Goal: Information Seeking & Learning: Learn about a topic

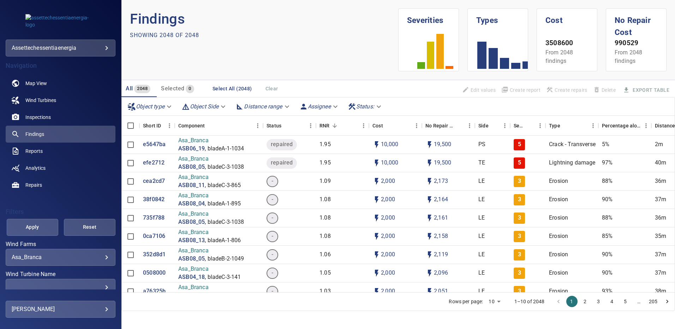
click at [101, 284] on div "​" at bounding box center [61, 287] width 98 height 7
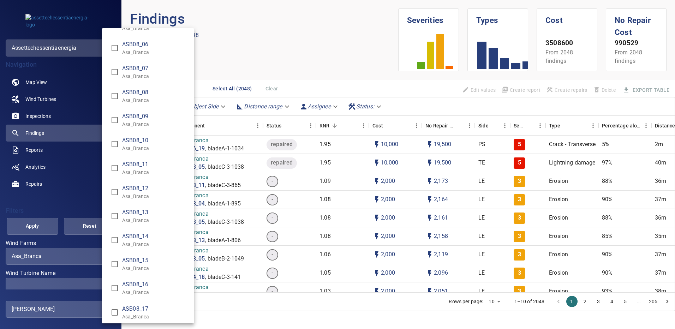
scroll to position [2111, 0]
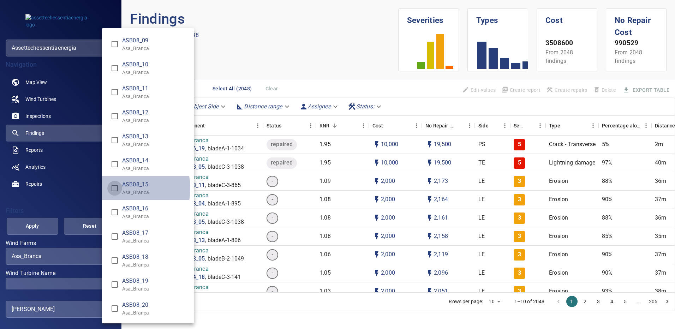
type input "**********"
click at [40, 224] on div "Wind Turbine Name" at bounding box center [337, 164] width 675 height 329
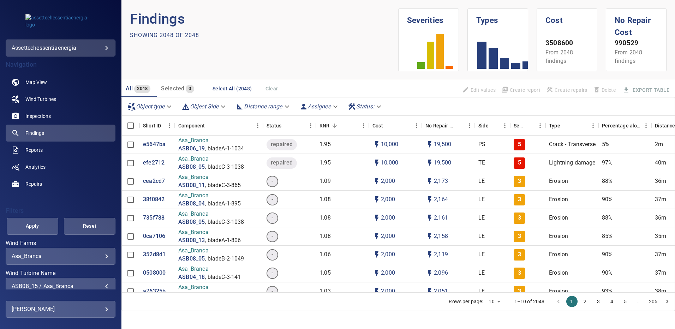
click at [40, 224] on span "Apply" at bounding box center [33, 226] width 34 height 9
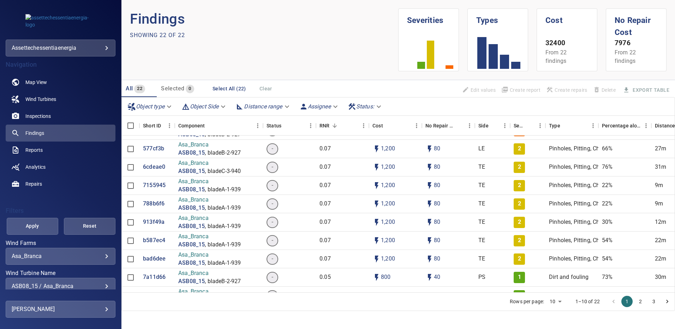
scroll to position [176, 0]
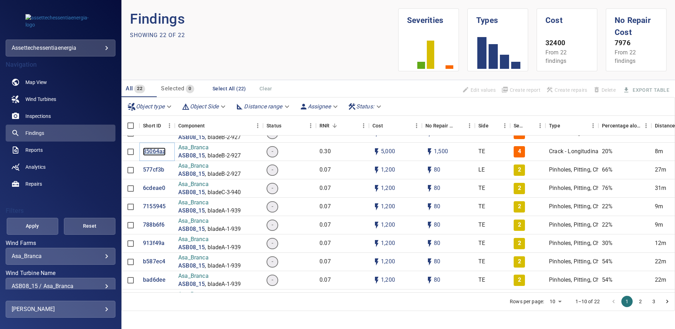
click at [160, 150] on p "85064aa" at bounding box center [154, 152] width 23 height 8
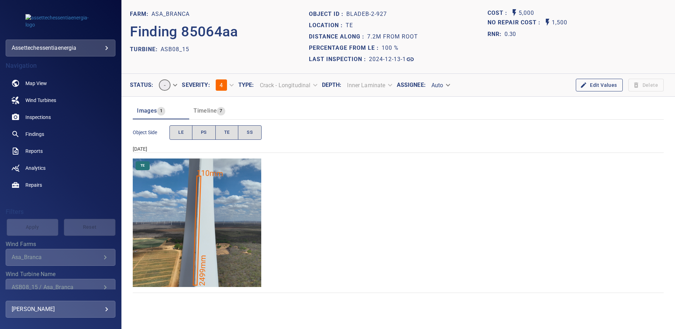
click at [220, 198] on img "Asa_Branca/ASB08_15/2024-12-13-1/2024-12-13-2/image106wp106.jpg" at bounding box center [197, 222] width 128 height 128
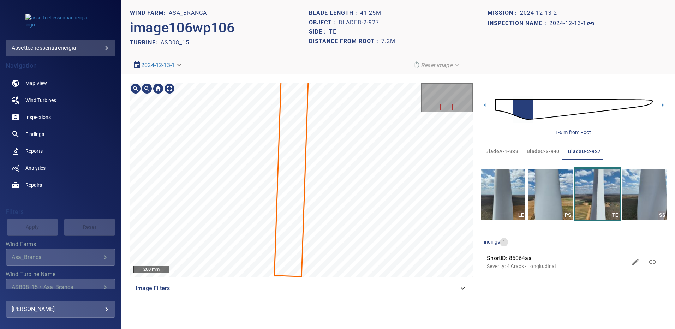
click at [390, 78] on div "200 mm Image Filters 1-6 m from Root bladeA-1-939 bladeC-3-940 bladeB-2-927 LE …" at bounding box center [397, 189] width 553 height 231
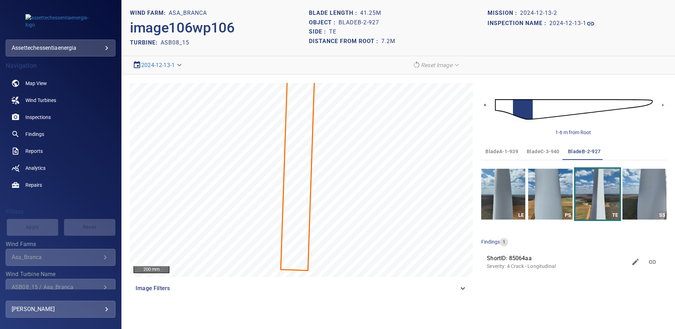
click at [485, 104] on icon at bounding box center [484, 104] width 1 height 3
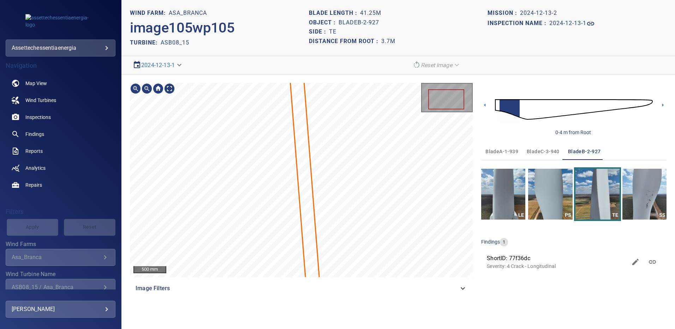
click at [323, 58] on section "**********" at bounding box center [397, 164] width 553 height 329
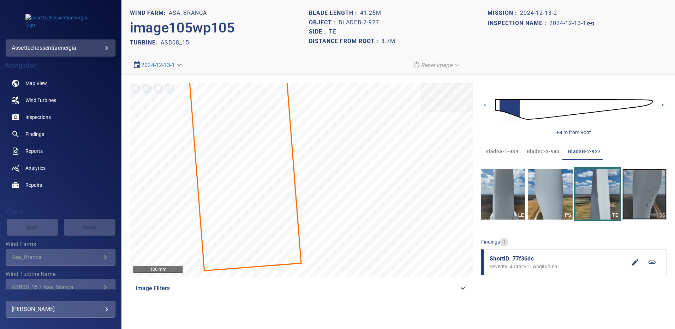
click at [645, 199] on img "button" at bounding box center [644, 194] width 44 height 51
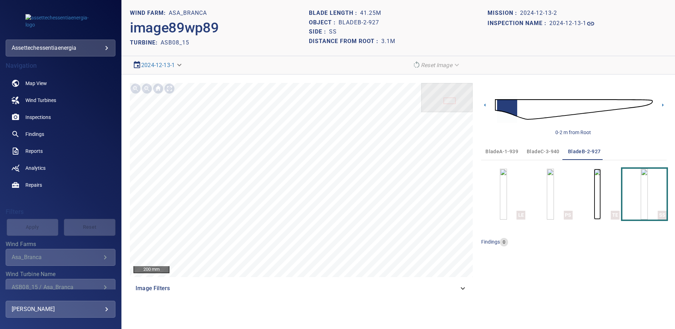
click at [595, 205] on img "button" at bounding box center [597, 194] width 7 height 51
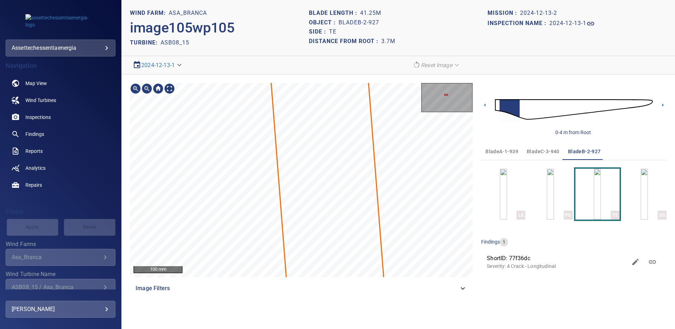
click at [414, 277] on div "100 mm Image Filters" at bounding box center [301, 190] width 343 height 214
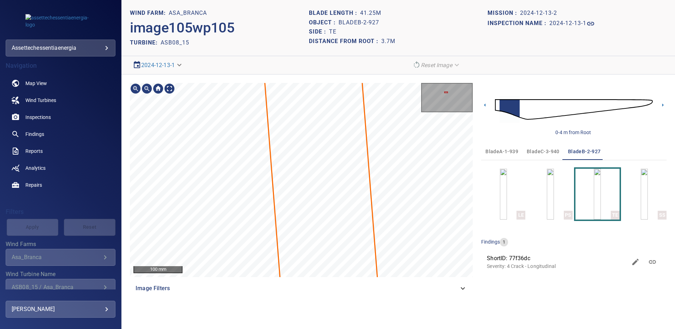
click at [421, 309] on section "**********" at bounding box center [397, 164] width 553 height 329
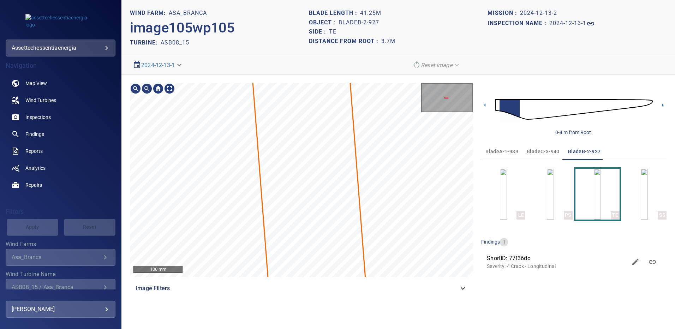
click at [392, 80] on div "100 mm Image Filters 0-4 m from Root bladeA-1-939 bladeC-3-940 bladeB-2-927 LE …" at bounding box center [397, 189] width 553 height 231
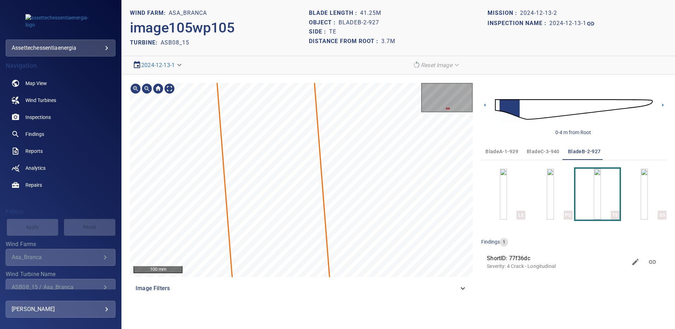
click at [396, 79] on div "100 mm Image Filters 0-4 m from Root bladeA-1-939 bladeC-3-940 bladeB-2-927 LE …" at bounding box center [397, 189] width 553 height 231
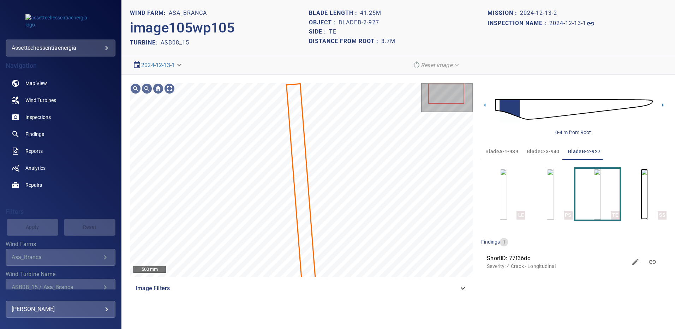
click at [646, 192] on img "button" at bounding box center [644, 194] width 7 height 51
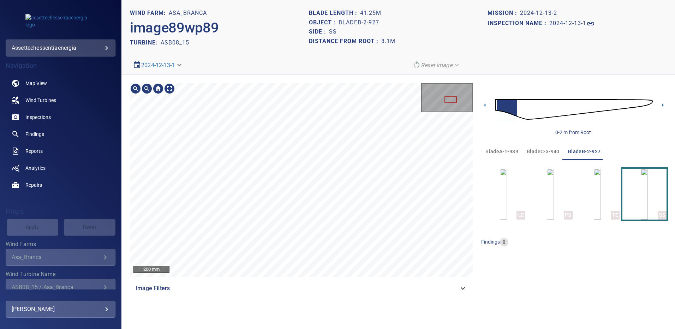
click at [322, 278] on div "200 mm Image Filters" at bounding box center [301, 190] width 343 height 214
